Goal: Task Accomplishment & Management: Use online tool/utility

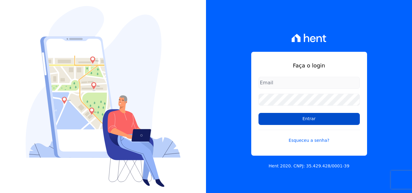
type input "[PERSON_NAME][EMAIL_ADDRESS][DOMAIN_NAME]"
click at [301, 120] on input "Entrar" at bounding box center [308, 119] width 101 height 12
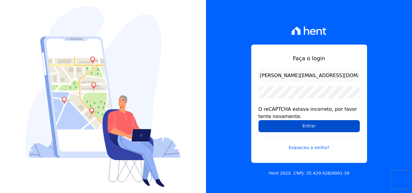
click at [308, 128] on input "Entrar" at bounding box center [308, 126] width 101 height 12
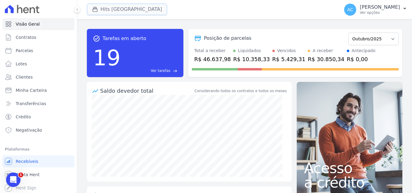
click at [137, 12] on button "Hits [GEOGRAPHIC_DATA]" at bounding box center [127, 9] width 80 height 11
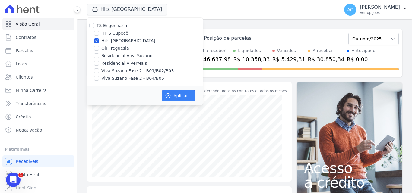
click at [179, 94] on button "Aplicar" at bounding box center [179, 95] width 34 height 11
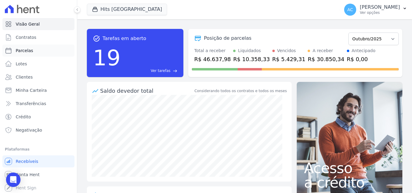
click at [34, 55] on link "Parcelas" at bounding box center [38, 51] width 72 height 12
select select
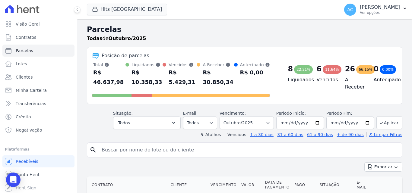
click at [188, 147] on input "search" at bounding box center [249, 150] width 302 height 12
type input "508"
select select
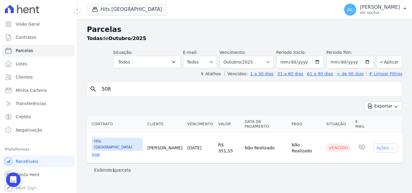
click at [389, 144] on button "Ações" at bounding box center [385, 148] width 24 height 9
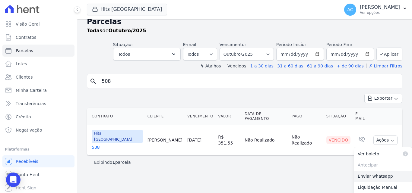
scroll to position [12, 0]
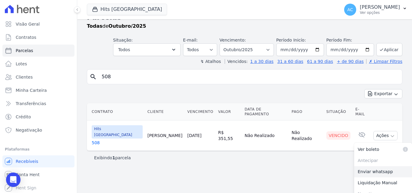
click at [383, 166] on link "Enviar whatsapp" at bounding box center [383, 171] width 58 height 11
